Goal: Check status

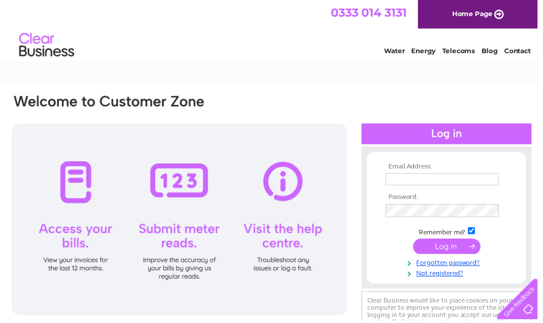
click at [437, 184] on input "text" at bounding box center [447, 181] width 114 height 12
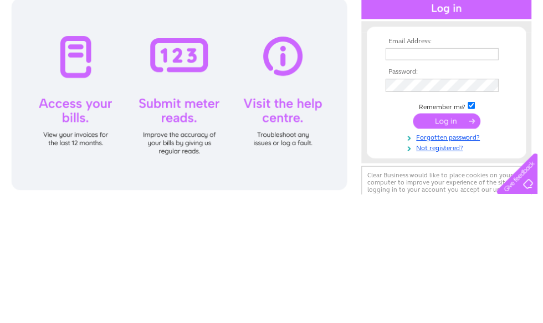
scroll to position [126, 0]
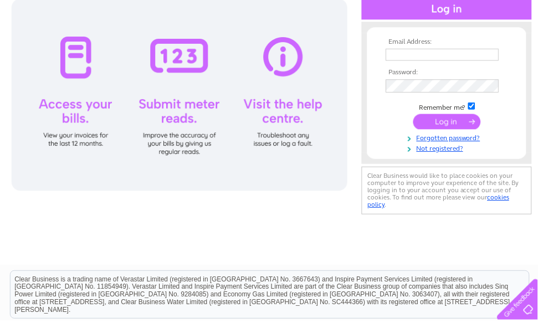
type input "5horgabost@gmail.com"
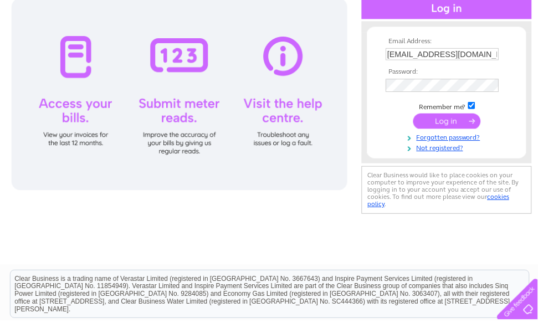
click at [456, 124] on input "submit" at bounding box center [452, 123] width 68 height 16
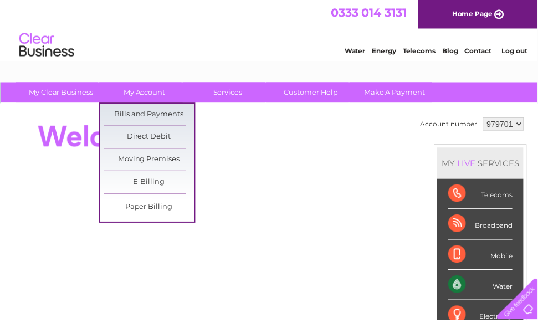
click at [176, 115] on link "Bills and Payments" at bounding box center [151, 116] width 92 height 22
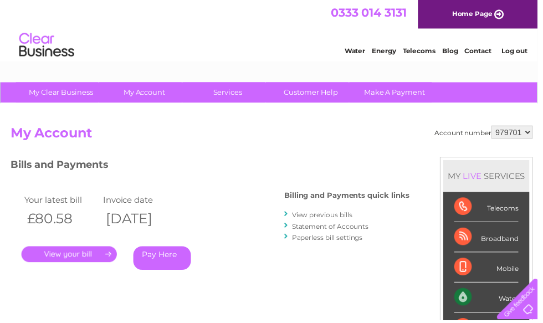
click at [360, 227] on link "Statement of Accounts" at bounding box center [334, 229] width 78 height 8
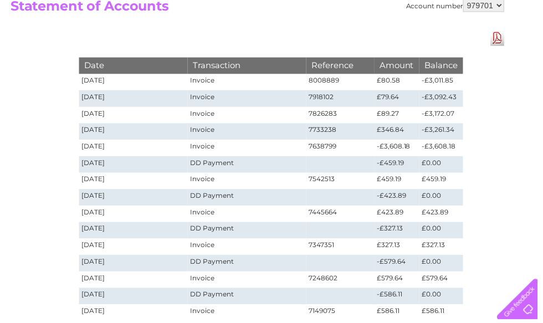
scroll to position [165, 0]
